Goal: Information Seeking & Learning: Learn about a topic

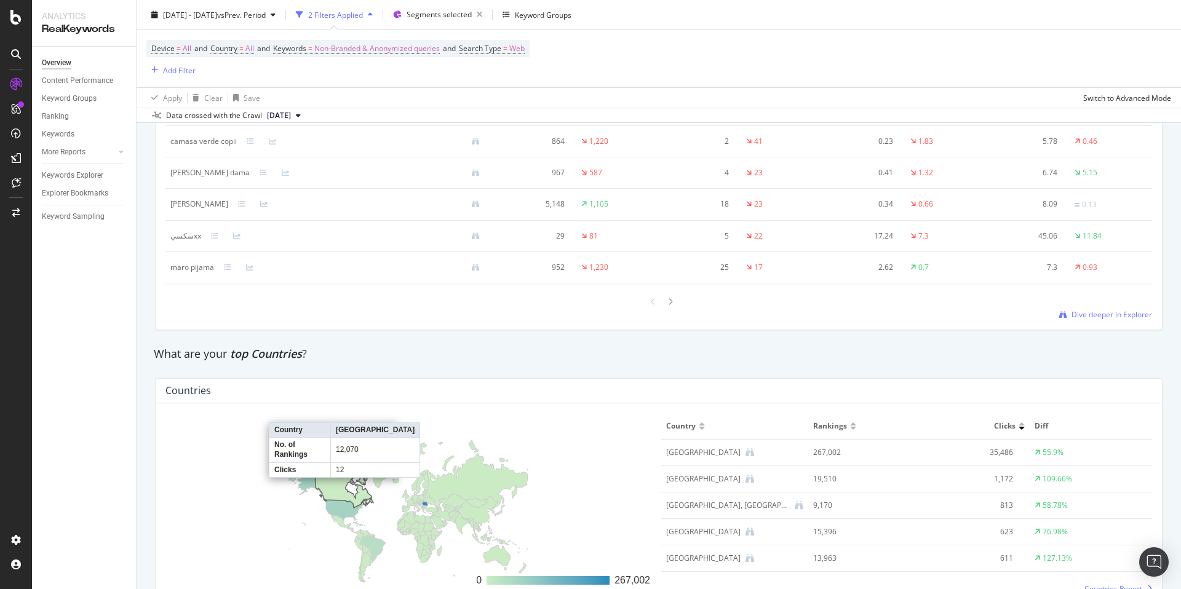
scroll to position [1074, 0]
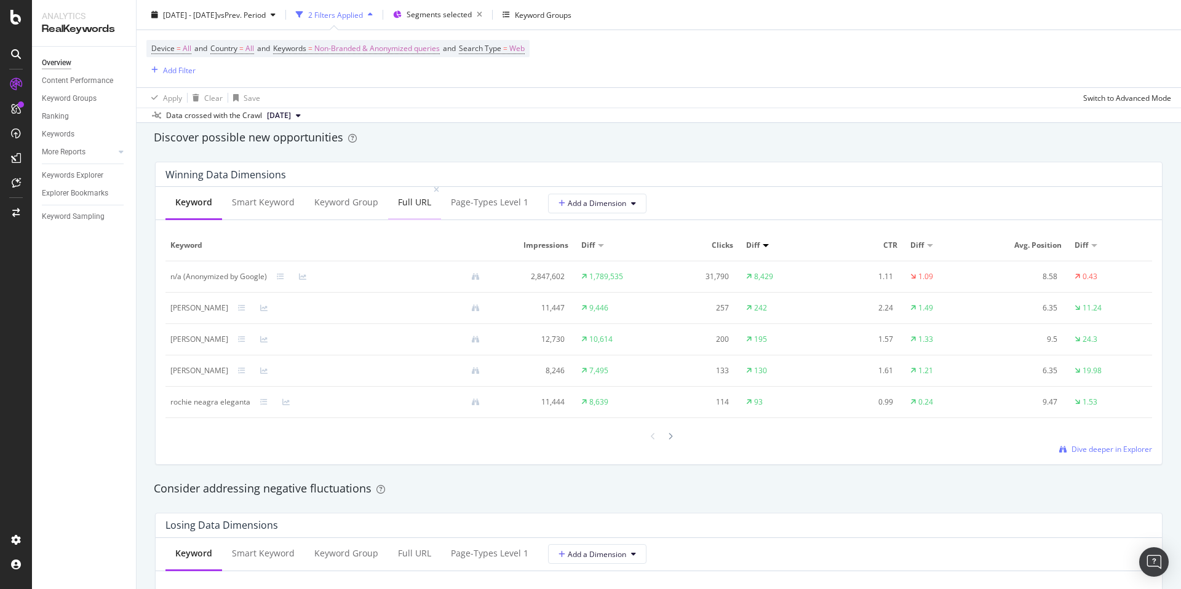
click at [400, 203] on div "Full URL" at bounding box center [414, 202] width 33 height 12
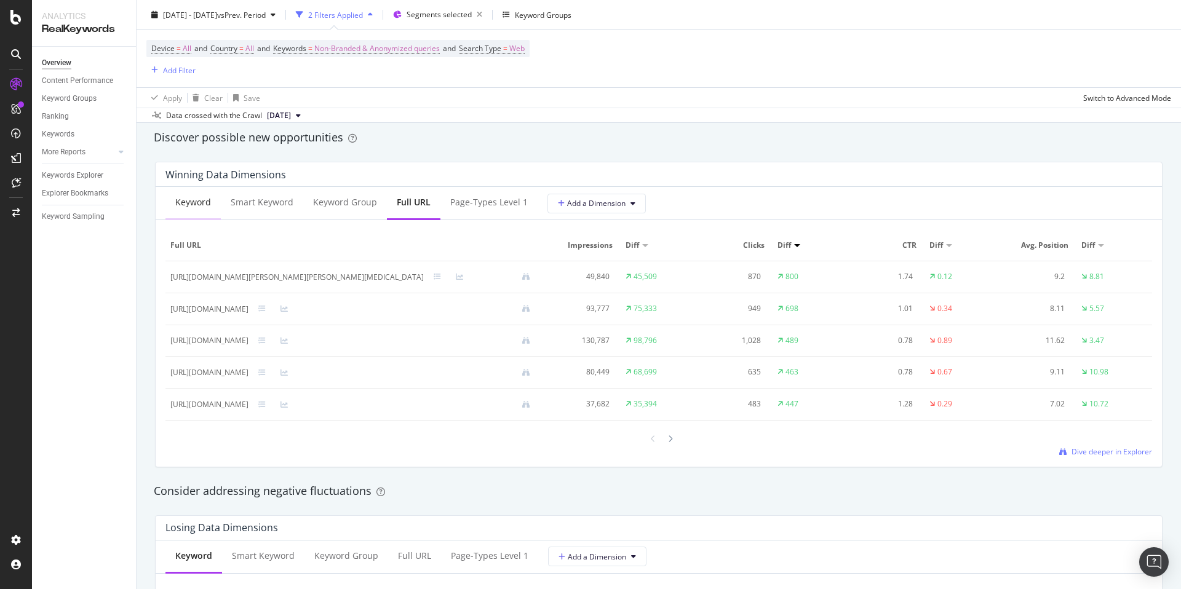
click at [204, 207] on div "Keyword" at bounding box center [193, 202] width 36 height 12
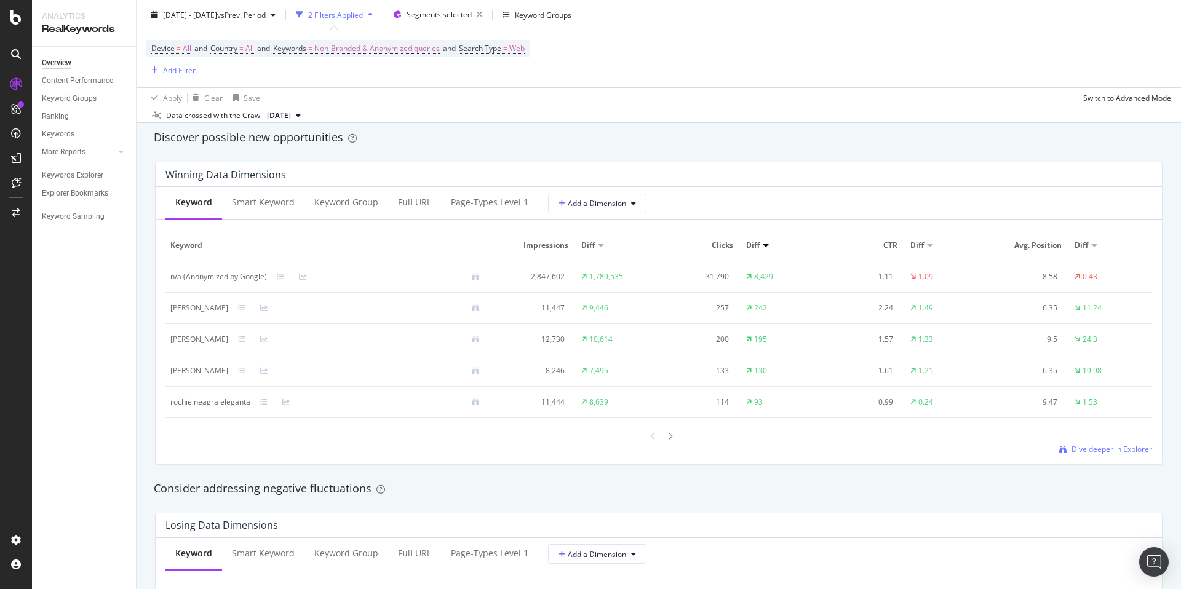
click at [411, 148] on div "Discover possible new opportunities" at bounding box center [659, 138] width 1022 height 28
